Goal: Understand process/instructions: Learn how to perform a task or action

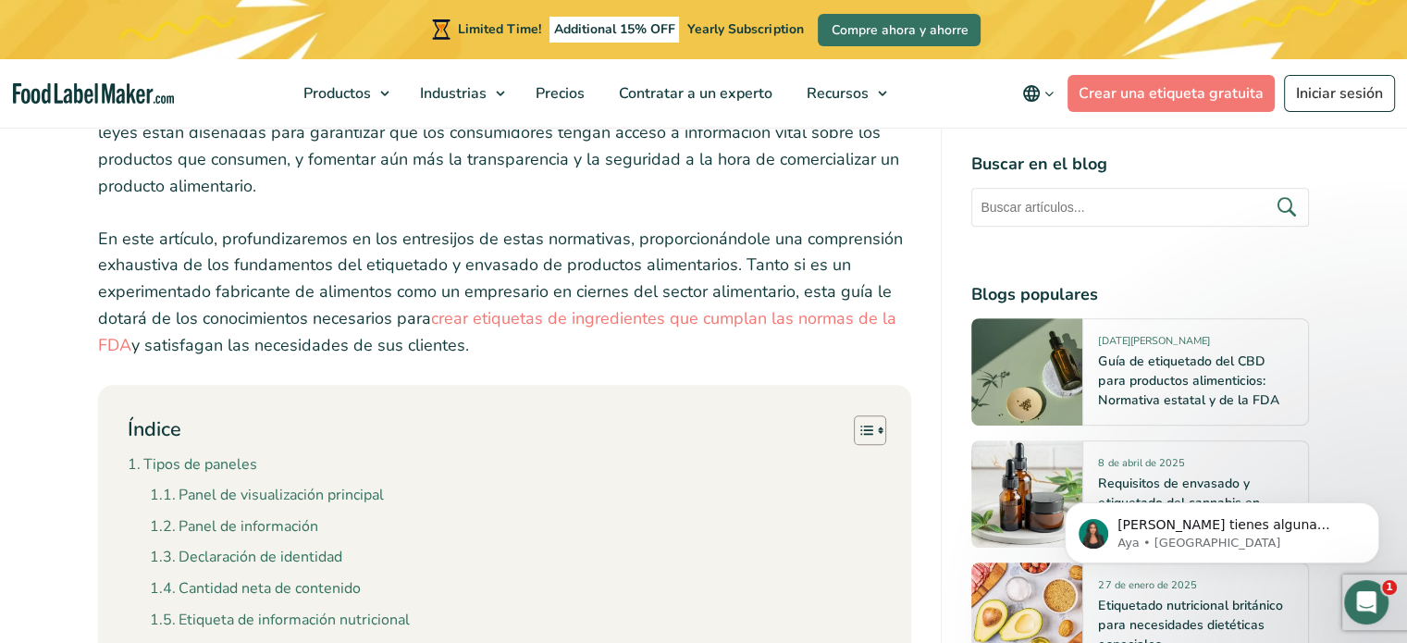
scroll to position [740, 0]
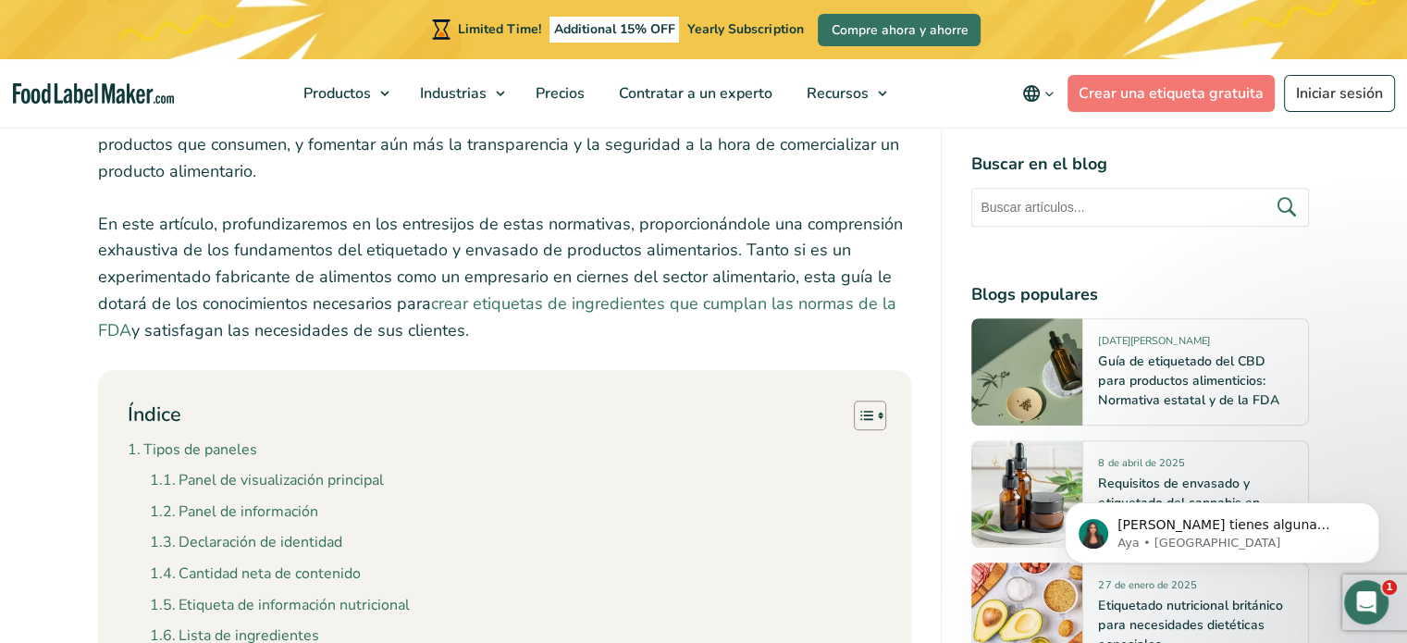
click at [658, 302] on link "crear etiquetas de ingredientes que cumplan las normas de la FDA" at bounding box center [497, 316] width 798 height 49
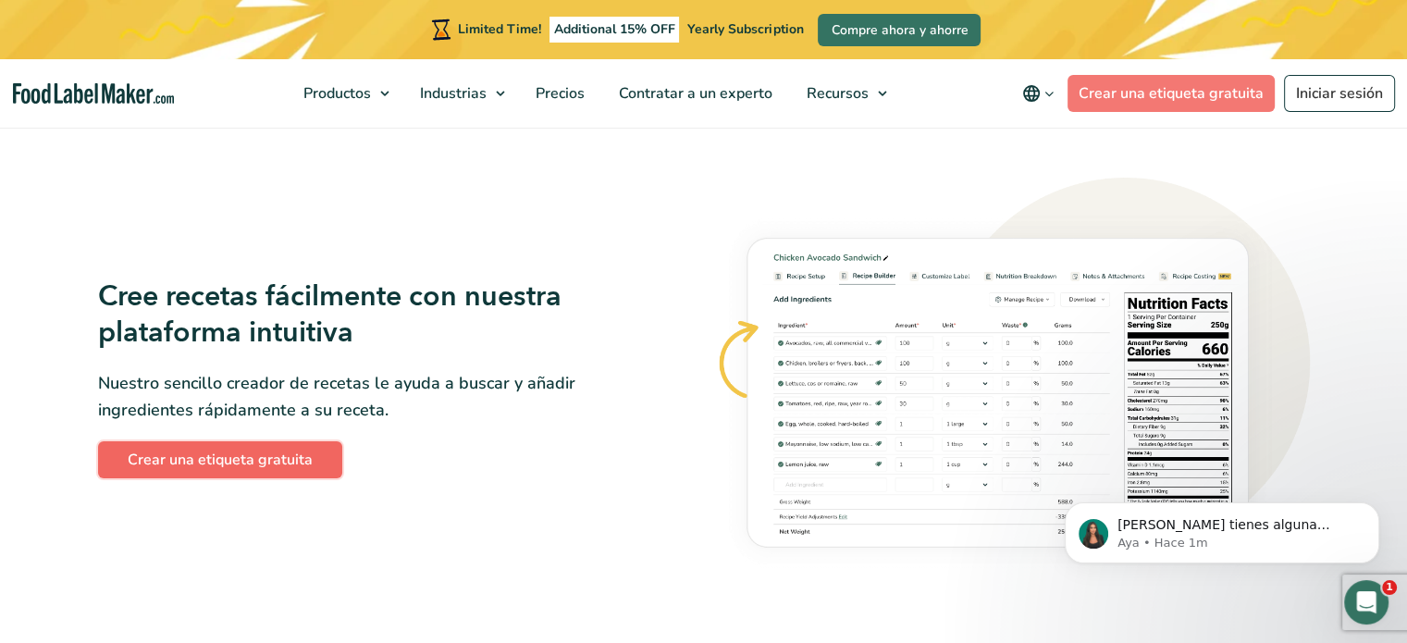
click at [244, 463] on link "Crear una etiqueta gratuita" at bounding box center [220, 459] width 244 height 37
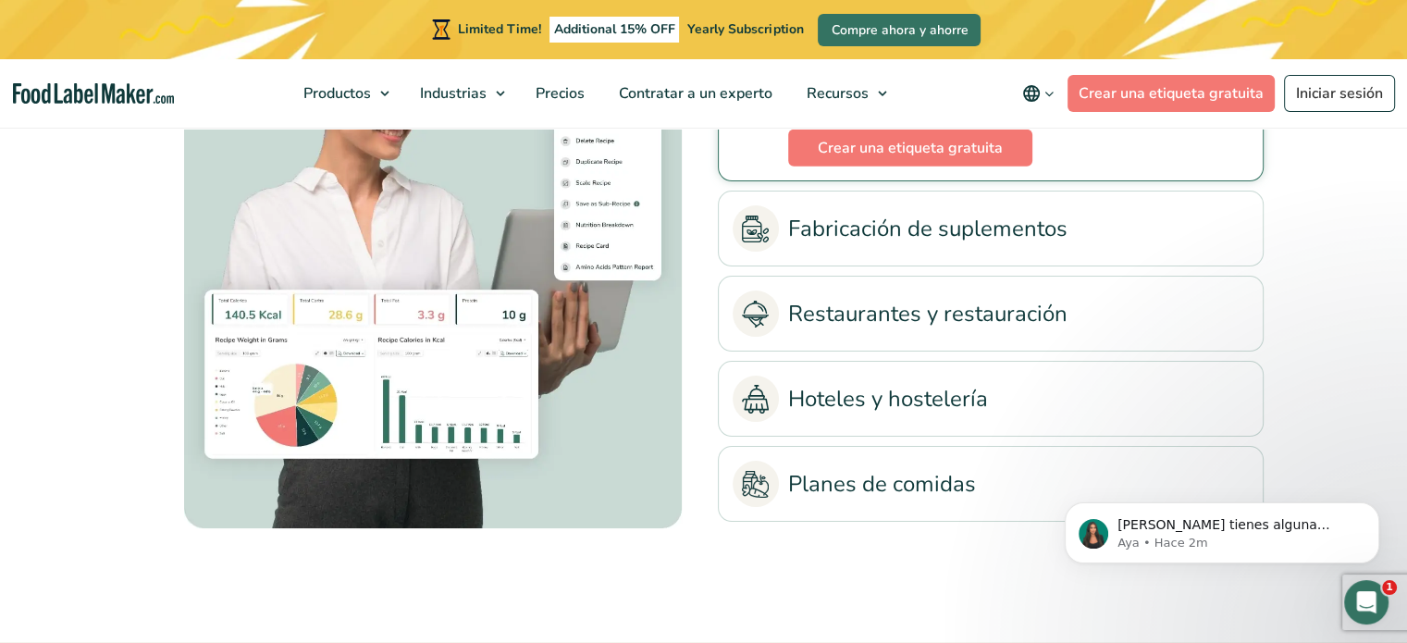
scroll to position [4426, 0]
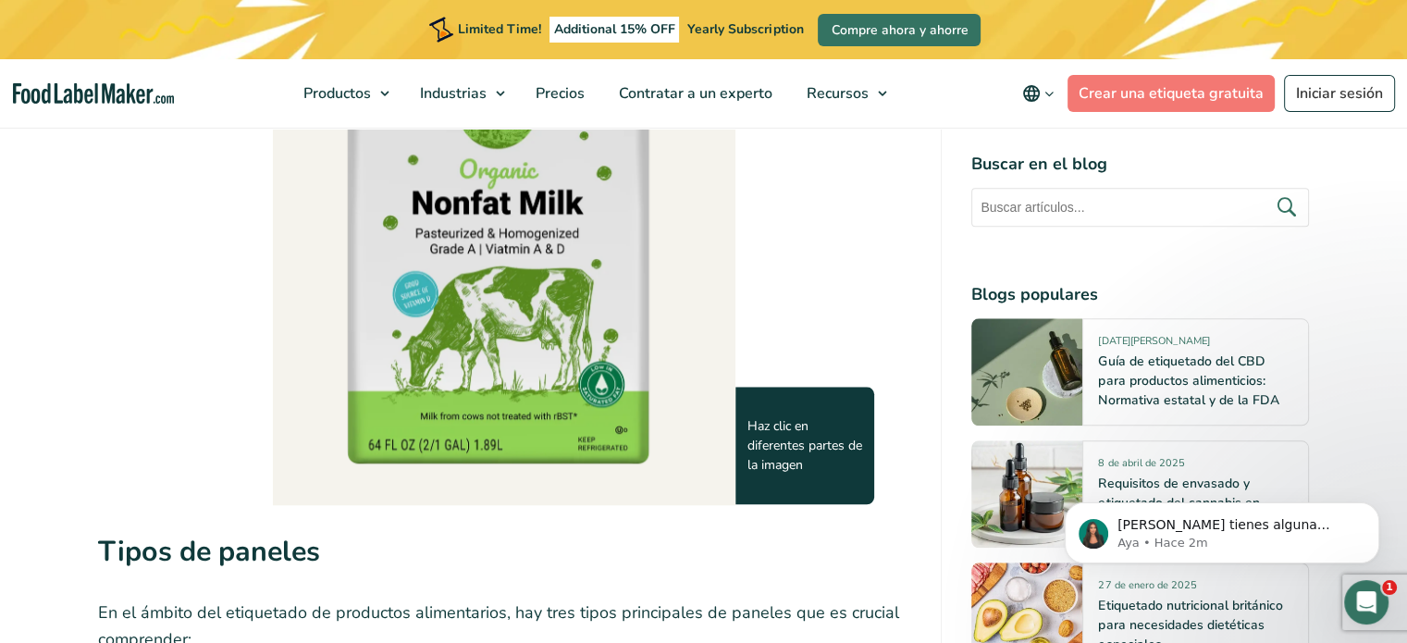
scroll to position [1942, 0]
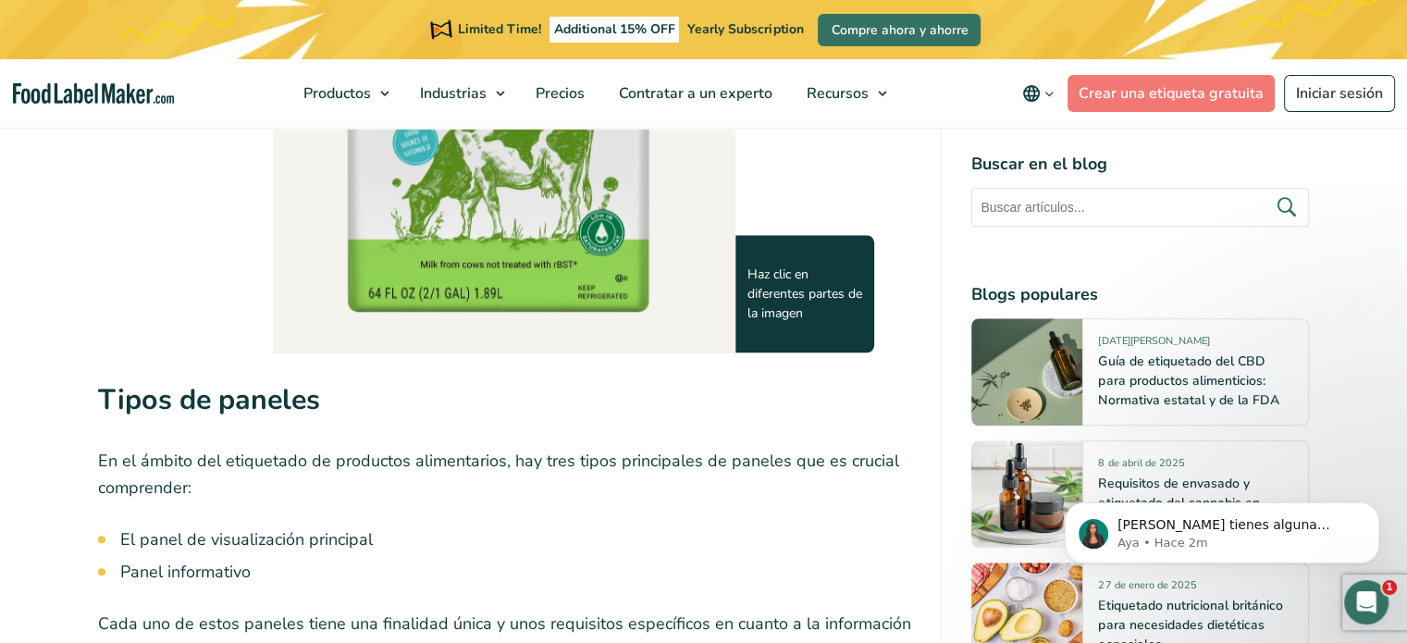
click at [573, 274] on img at bounding box center [504, 18] width 462 height 663
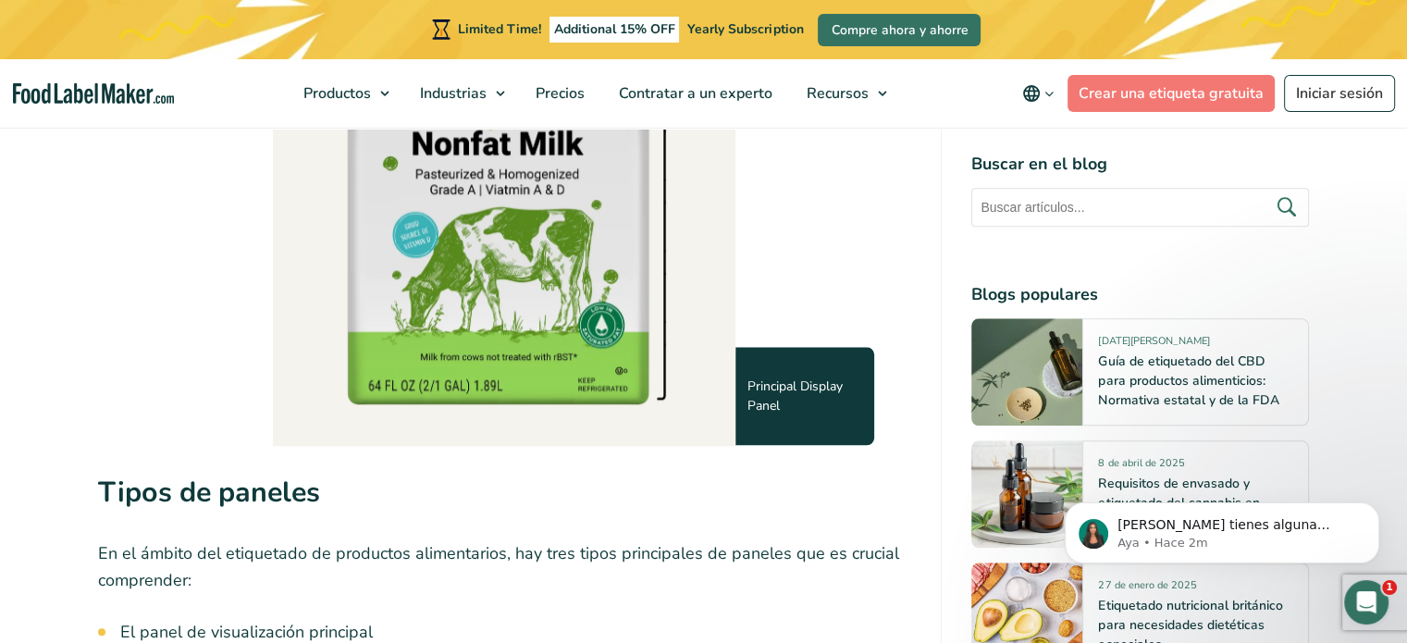
scroll to position [1850, 0]
click at [568, 302] on img at bounding box center [504, 111] width 462 height 663
click at [606, 336] on img at bounding box center [504, 111] width 462 height 663
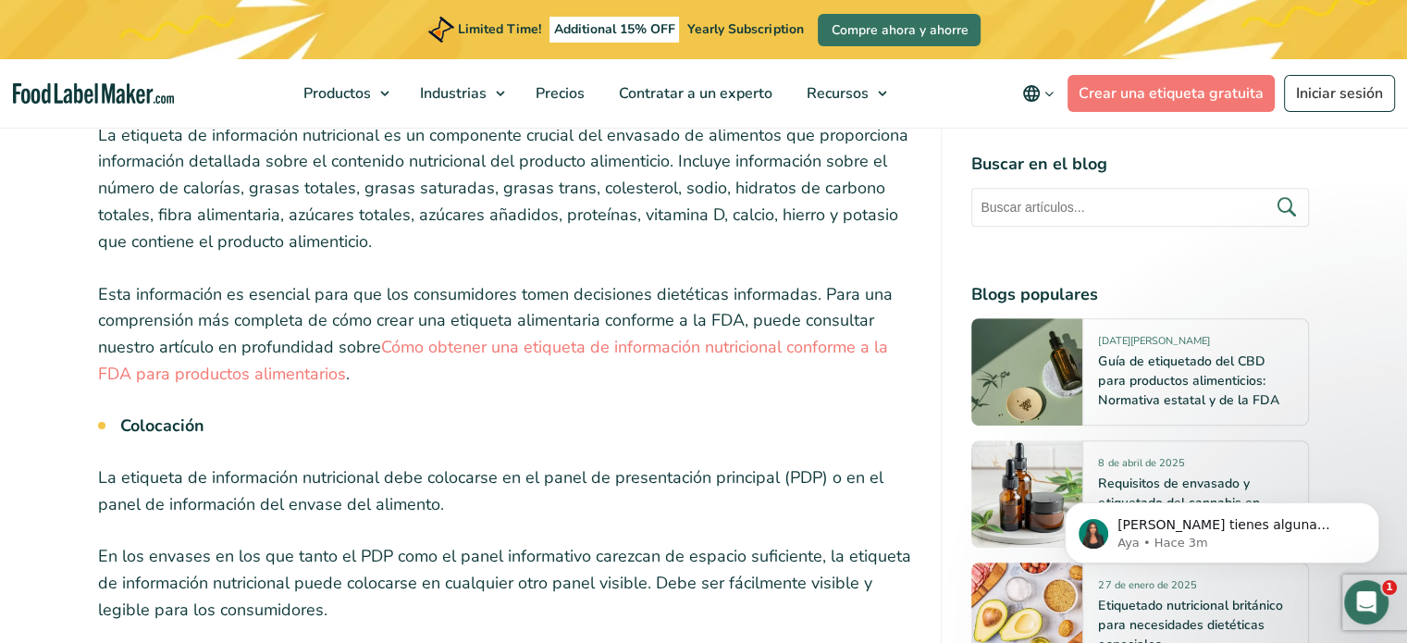
scroll to position [7954, 0]
